Goal: Find specific page/section: Find specific page/section

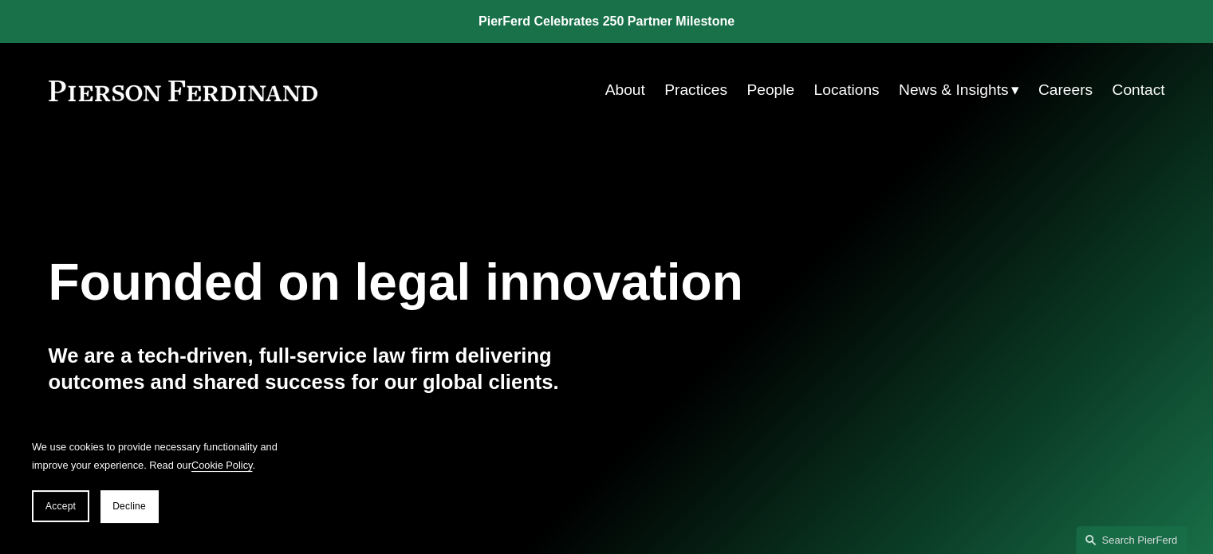
click at [861, 89] on link "Locations" at bounding box center [845, 90] width 65 height 30
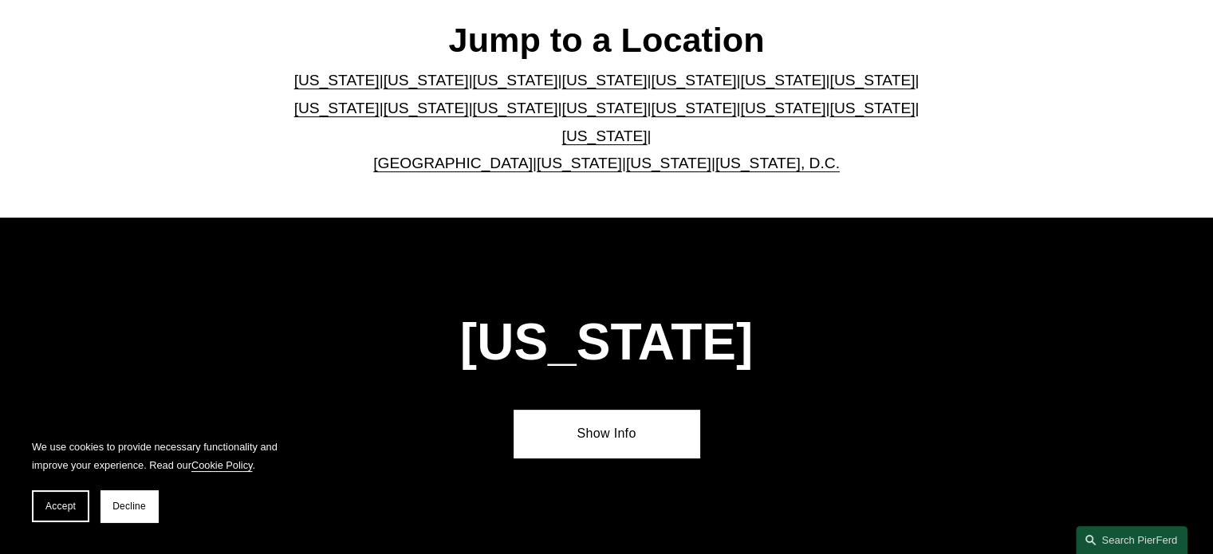
scroll to position [478, 0]
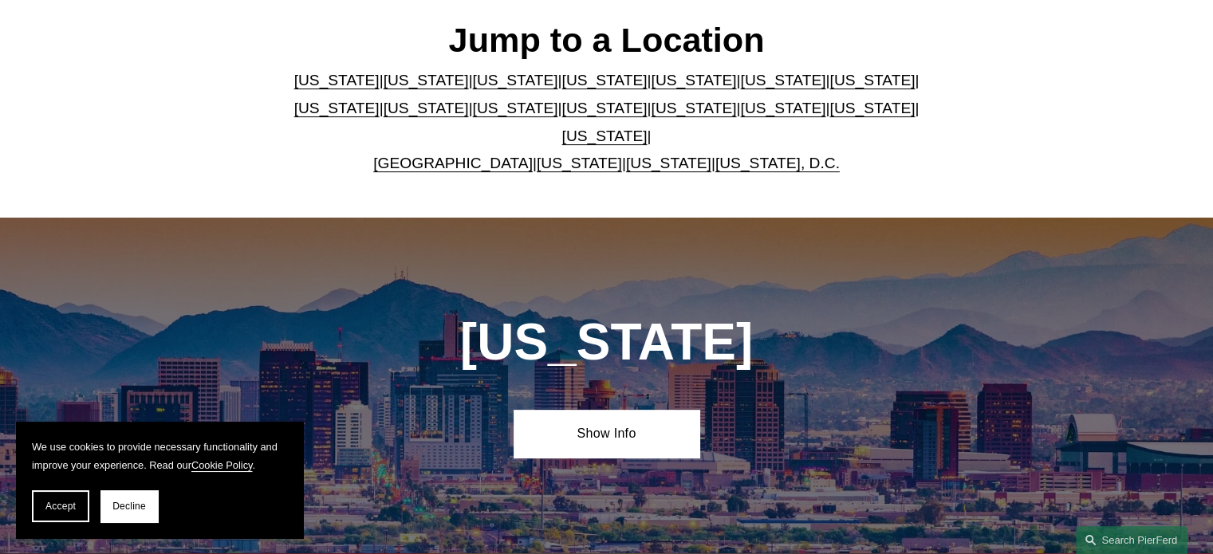
click at [651, 87] on link "[US_STATE]" at bounding box center [693, 80] width 85 height 17
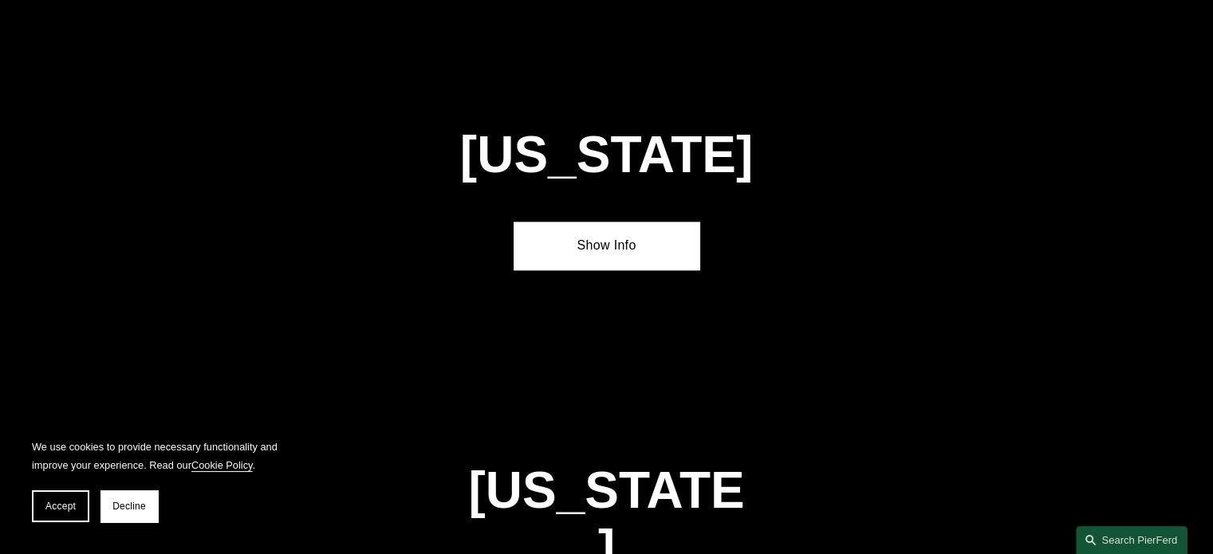
scroll to position [2027, 0]
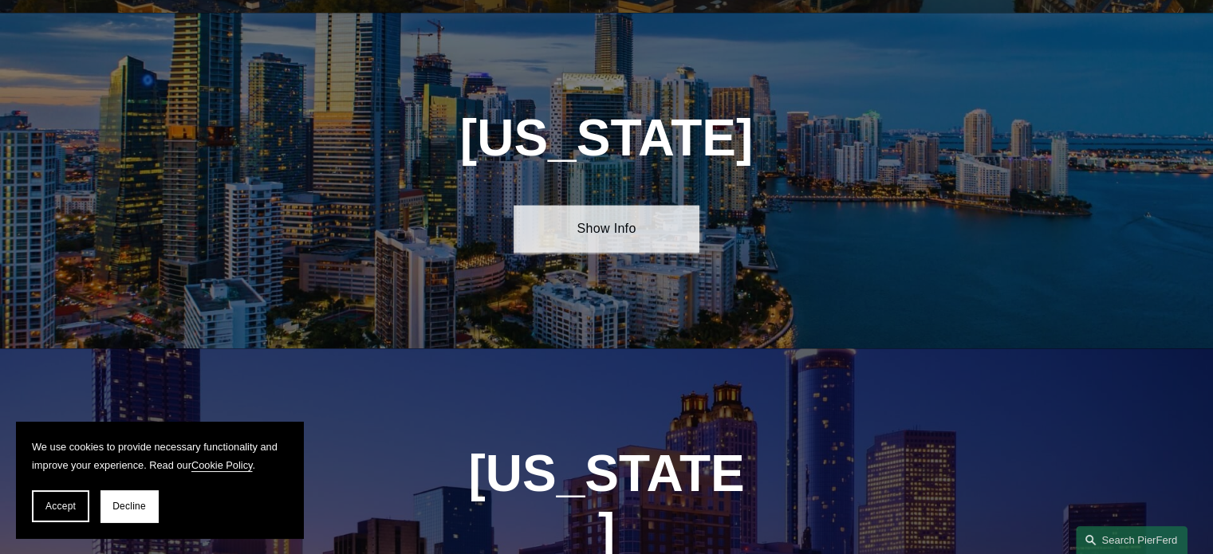
click at [619, 215] on link "Show Info" at bounding box center [606, 229] width 186 height 48
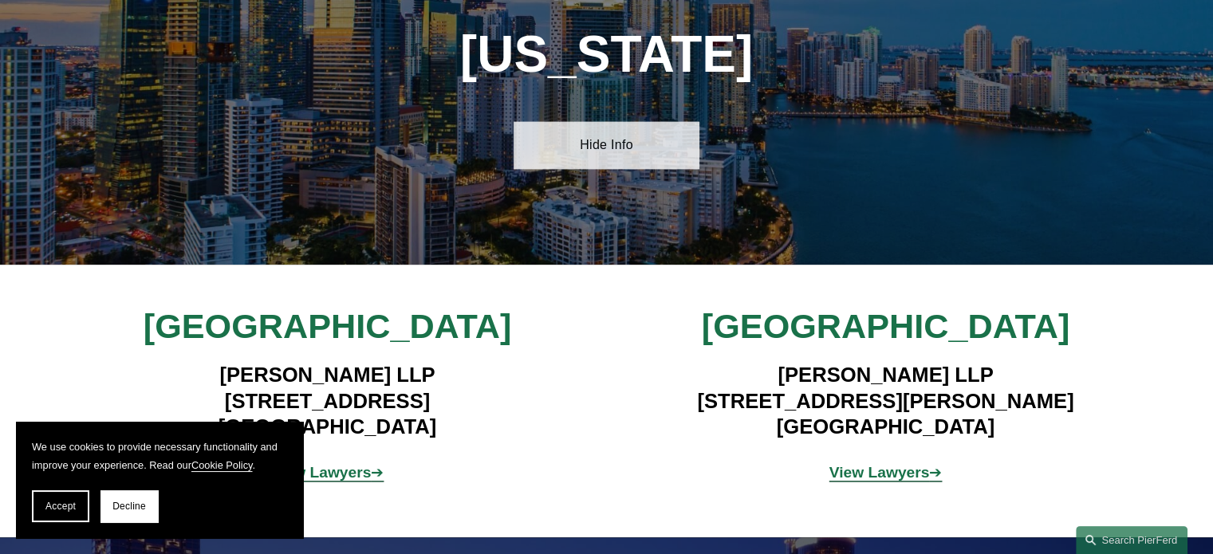
scroll to position [2186, 0]
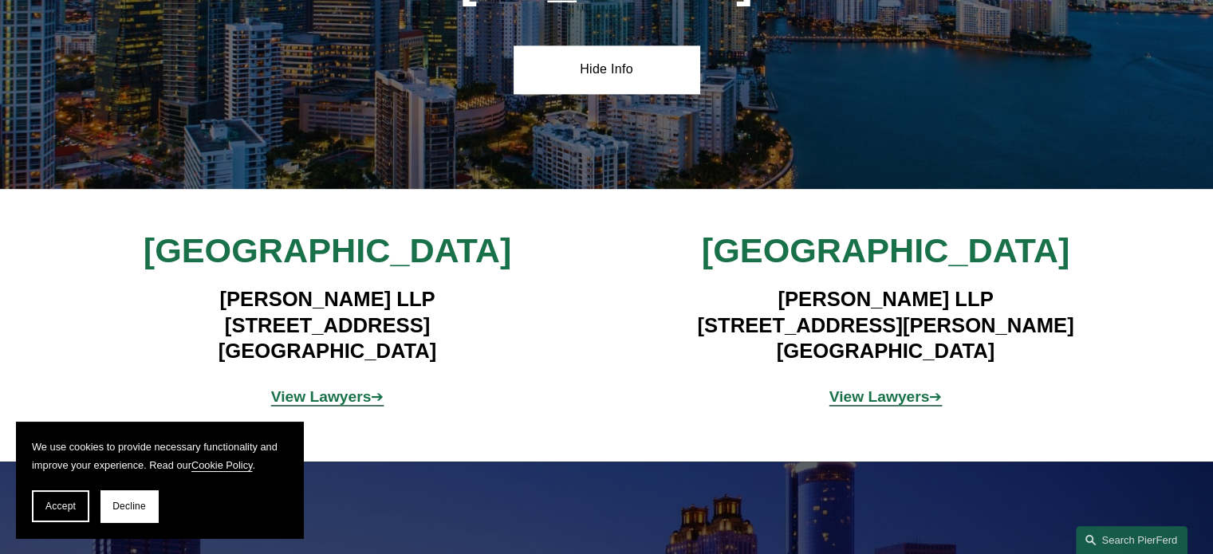
click at [882, 388] on strong "View Lawyers" at bounding box center [879, 396] width 100 height 17
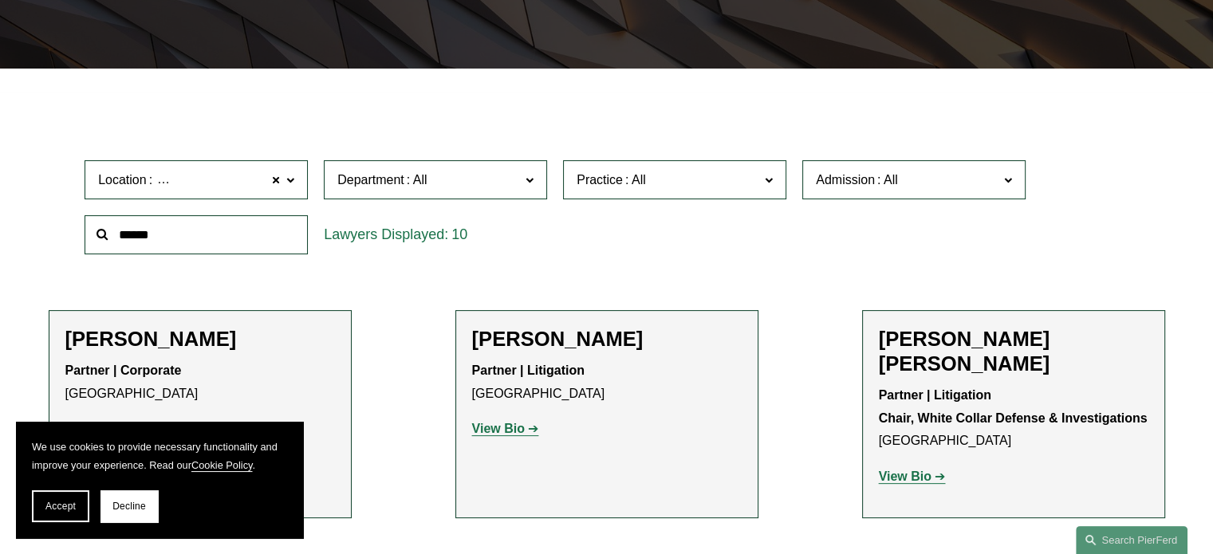
scroll to position [478, 0]
